Goal: Find specific fact: Find specific fact

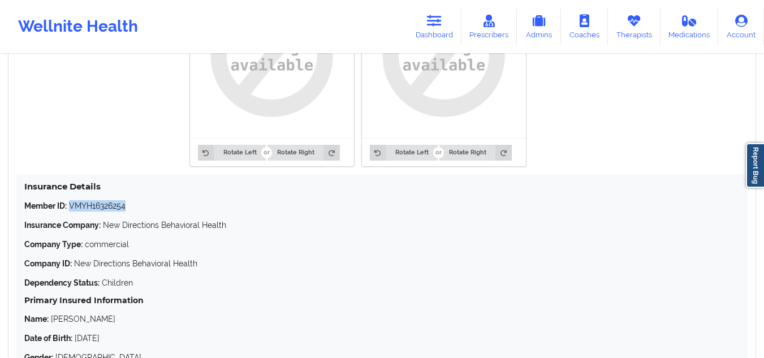
scroll to position [880, 0]
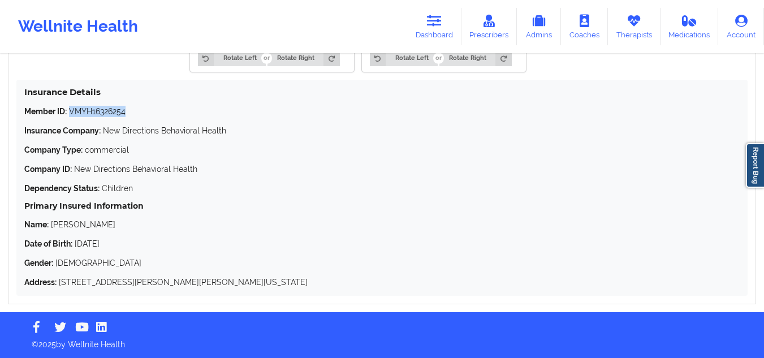
click at [102, 114] on p "Member ID: VMYH16326254" at bounding box center [381, 111] width 715 height 11
drag, startPoint x: 99, startPoint y: 115, endPoint x: 109, endPoint y: 116, distance: 9.8
click at [109, 116] on p "Member ID: VMYH16326254" at bounding box center [381, 111] width 715 height 11
drag, startPoint x: 114, startPoint y: 118, endPoint x: 124, endPoint y: 120, distance: 10.3
click at [124, 120] on div "Member ID: VMYH16326254 Insurance Company: New Directions Behavioral Health Com…" at bounding box center [381, 197] width 715 height 182
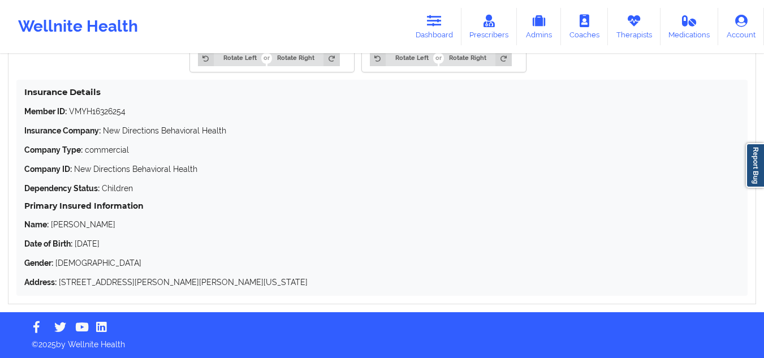
click at [128, 114] on p "Member ID: VMYH16326254" at bounding box center [381, 111] width 715 height 11
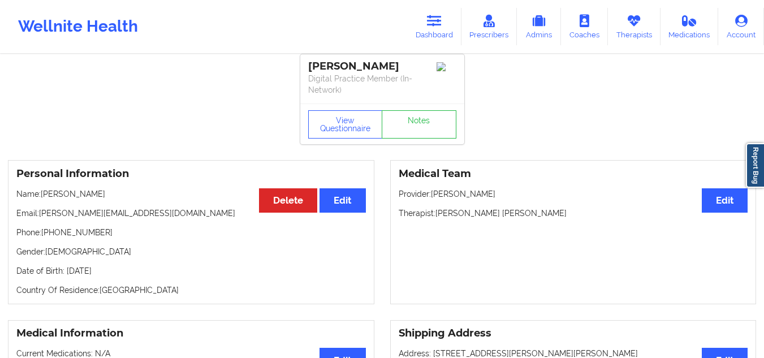
scroll to position [0, 0]
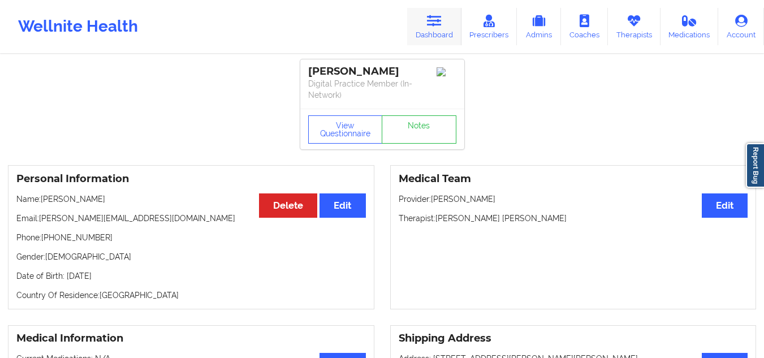
click at [429, 28] on link "Dashboard" at bounding box center [434, 26] width 54 height 37
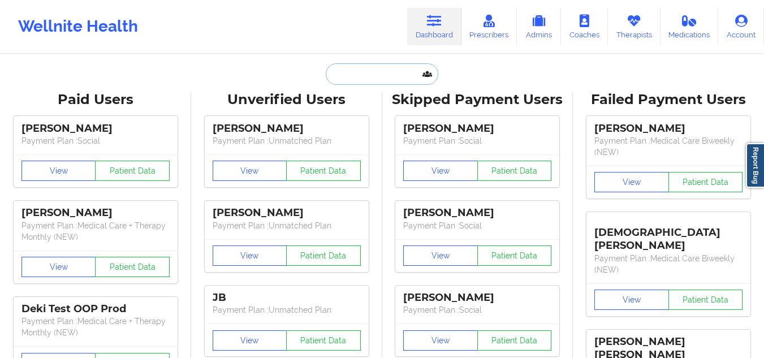
click at [396, 70] on input "text" at bounding box center [382, 73] width 112 height 21
paste input "[PERSON_NAME]"
type input "[PERSON_NAME]"
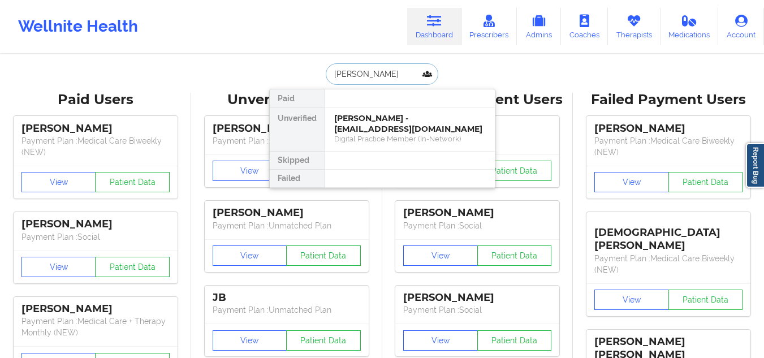
click at [383, 128] on div "[PERSON_NAME] - [EMAIL_ADDRESS][DOMAIN_NAME]" at bounding box center [410, 123] width 152 height 21
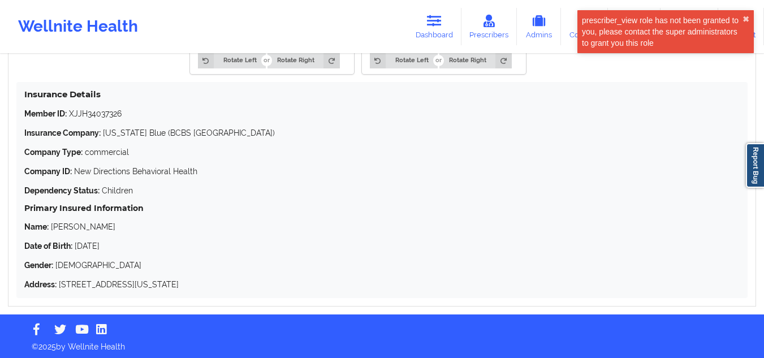
scroll to position [880, 0]
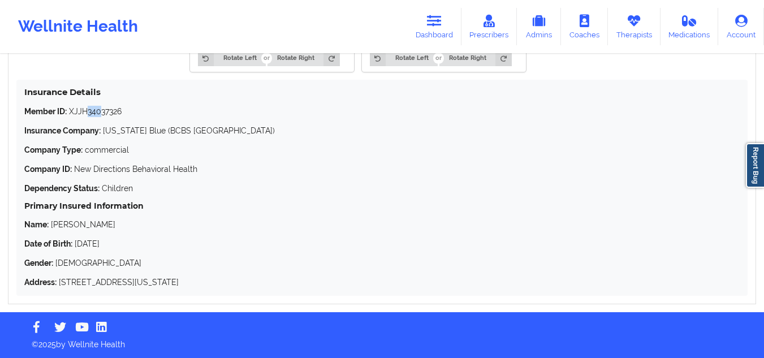
drag, startPoint x: 89, startPoint y: 113, endPoint x: 100, endPoint y: 112, distance: 11.3
click at [100, 112] on p "Member ID: XJJH34037326" at bounding box center [381, 111] width 715 height 11
drag, startPoint x: 103, startPoint y: 109, endPoint x: 110, endPoint y: 112, distance: 6.8
click at [110, 112] on p "Member ID: XJJH34037326" at bounding box center [381, 111] width 715 height 11
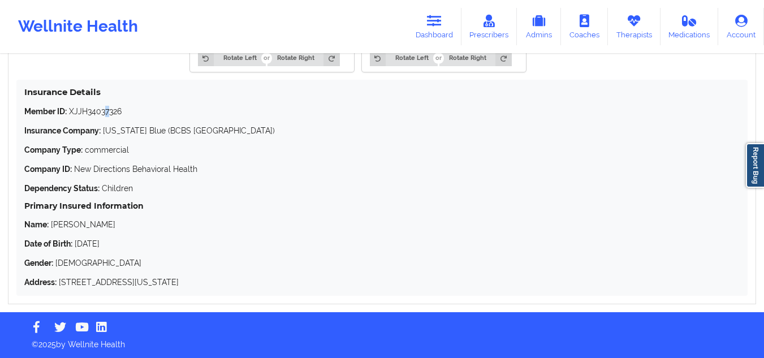
click at [110, 112] on p "Member ID: XJJH34037326" at bounding box center [381, 111] width 715 height 11
click at [113, 120] on div "Member ID: XJJH34037326 Insurance Company: [US_STATE] Blue (BCBS [GEOGRAPHIC_DA…" at bounding box center [381, 197] width 715 height 182
click at [115, 109] on p "Member ID: XJJH34037326" at bounding box center [381, 111] width 715 height 11
copy p "XJJH34037326"
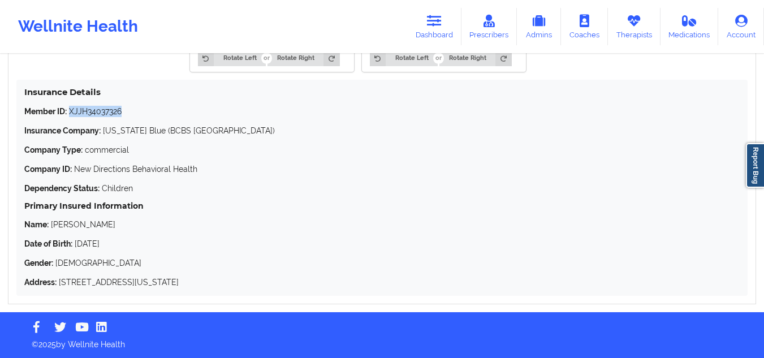
drag, startPoint x: 101, startPoint y: 244, endPoint x: 131, endPoint y: 237, distance: 30.7
click at [131, 238] on p "Date of Birth: [DEMOGRAPHIC_DATA]" at bounding box center [381, 243] width 715 height 11
click at [119, 237] on div "Primary Insured Information Name: [PERSON_NAME] Date of Birth: [DEMOGRAPHIC_DAT…" at bounding box center [381, 244] width 715 height 87
drag, startPoint x: 124, startPoint y: 246, endPoint x: 93, endPoint y: 248, distance: 31.1
click at [93, 248] on p "Date of Birth: [DEMOGRAPHIC_DATA]" at bounding box center [381, 243] width 715 height 11
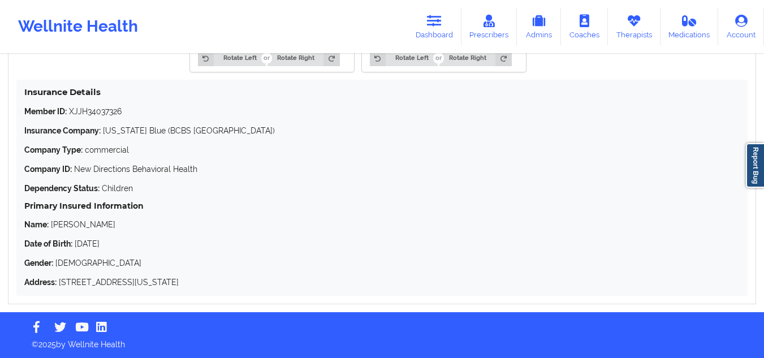
click at [113, 241] on p "Date of Birth: [DEMOGRAPHIC_DATA]" at bounding box center [381, 243] width 715 height 11
click at [102, 244] on p "Date of Birth: [DEMOGRAPHIC_DATA]" at bounding box center [381, 243] width 715 height 11
drag, startPoint x: 102, startPoint y: 244, endPoint x: 76, endPoint y: 243, distance: 26.6
click at [76, 243] on p "Date of Birth: [DEMOGRAPHIC_DATA]" at bounding box center [381, 243] width 715 height 11
copy p "[DATE]"
